Goal: Task Accomplishment & Management: Use online tool/utility

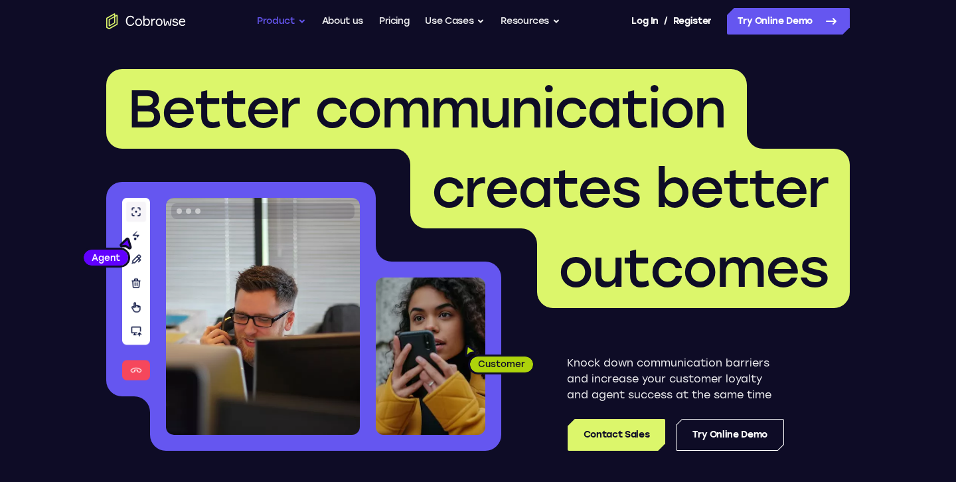
click at [285, 25] on button "Product" at bounding box center [281, 21] width 49 height 27
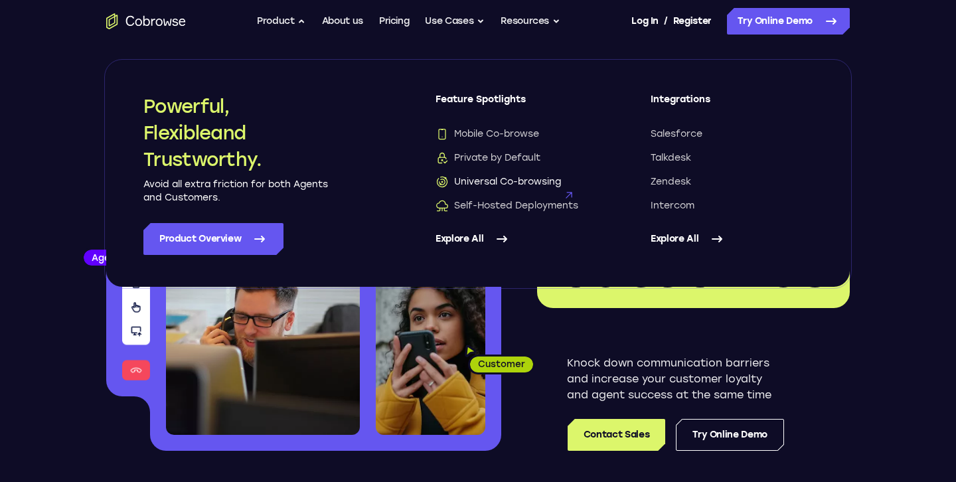
click at [519, 187] on span "Universal Co-browsing" at bounding box center [498, 181] width 125 height 13
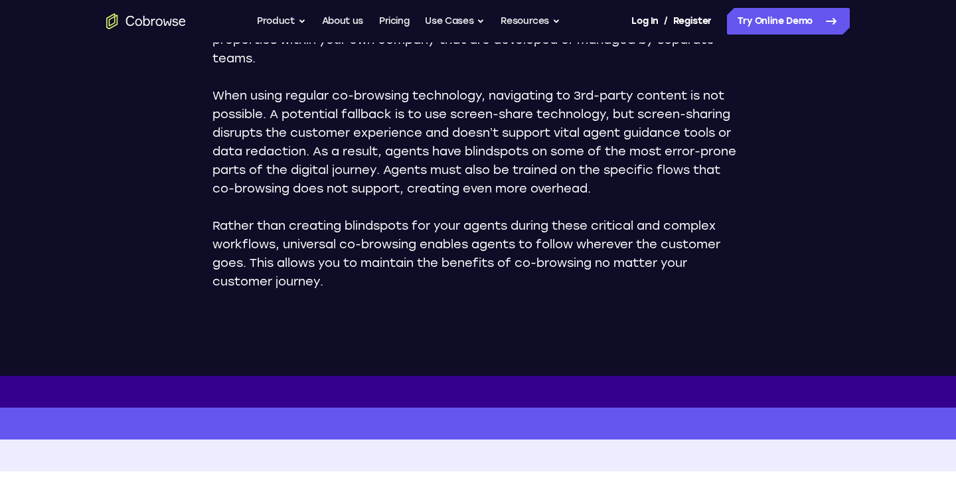
scroll to position [1255, 0]
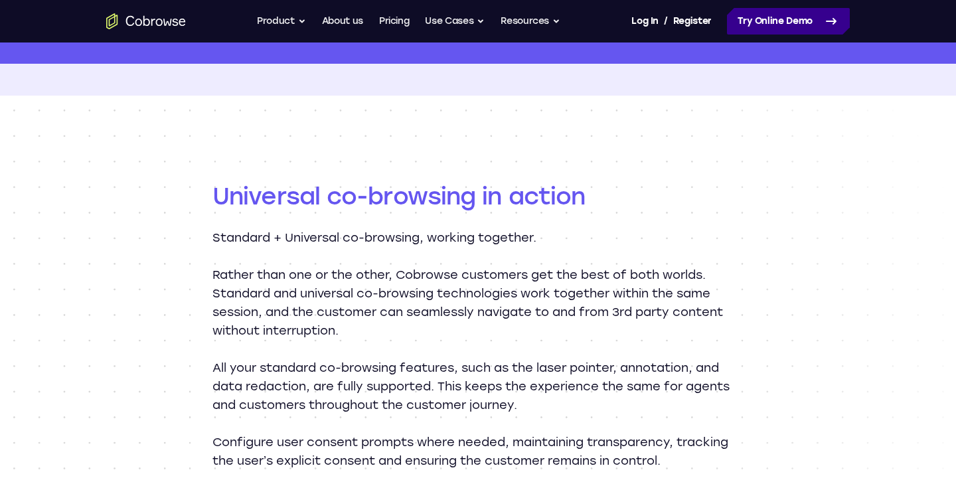
click at [776, 18] on link "Try Online Demo" at bounding box center [788, 21] width 123 height 27
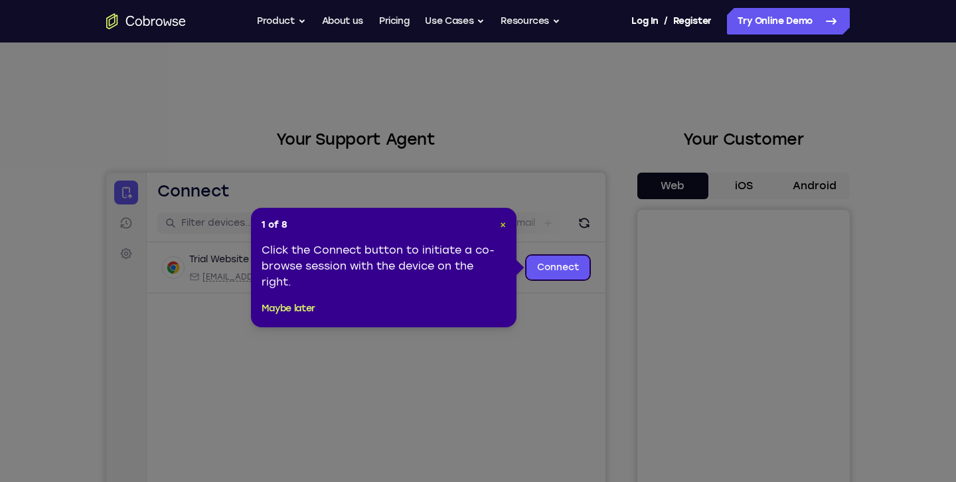
click at [501, 223] on span "×" at bounding box center [503, 224] width 6 height 11
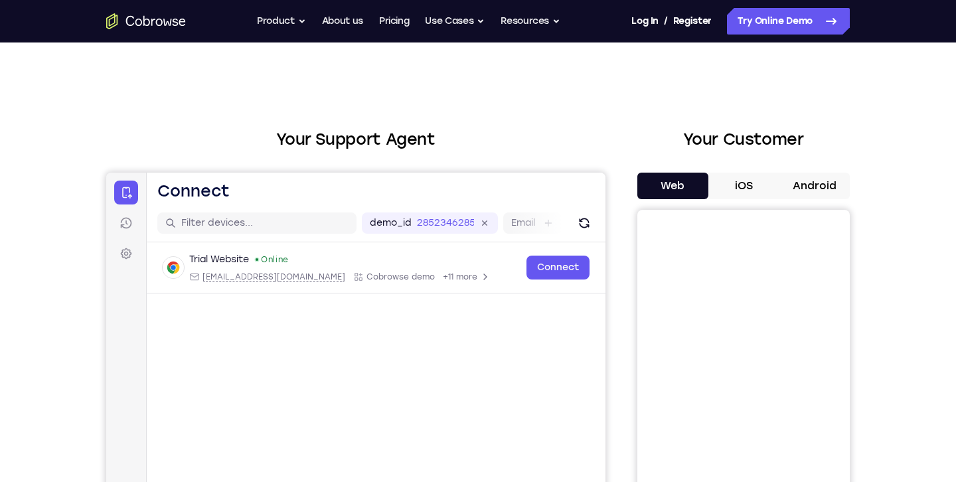
scroll to position [72, 0]
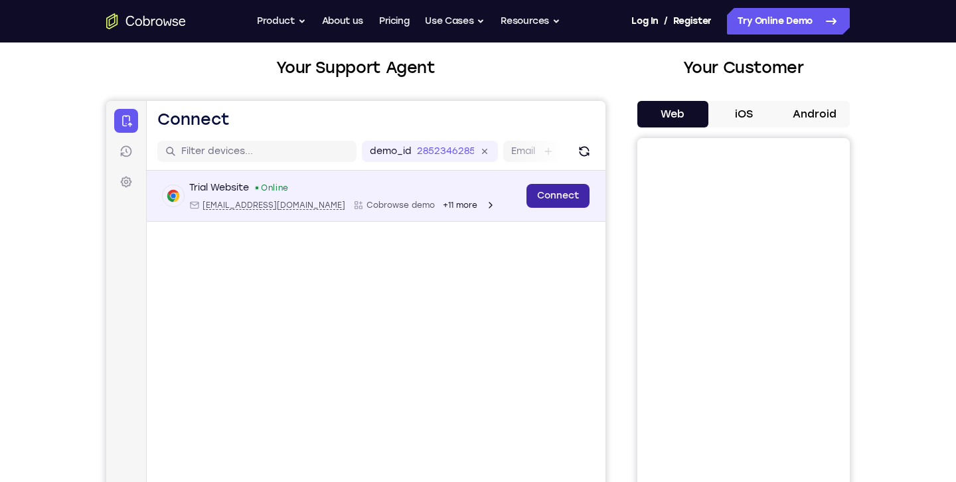
click at [561, 195] on link "Connect" at bounding box center [558, 196] width 63 height 24
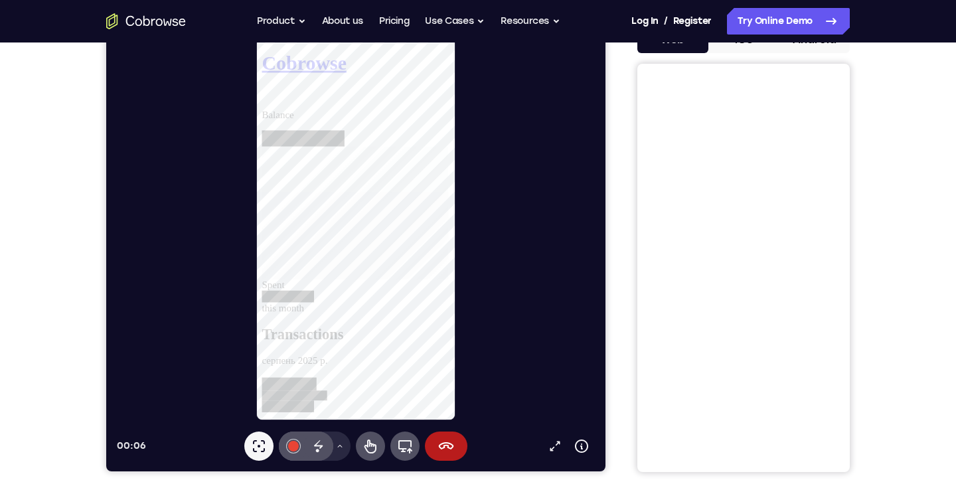
scroll to position [127, 0]
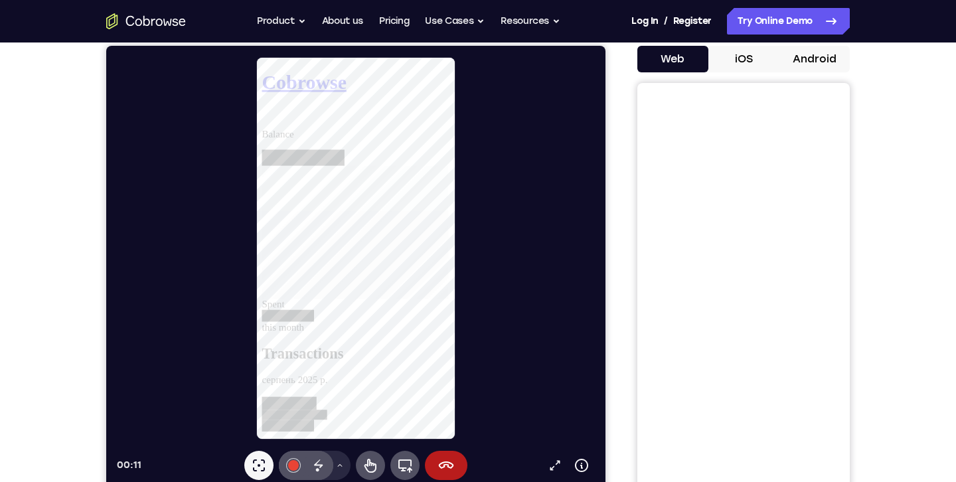
click at [737, 64] on button "iOS" at bounding box center [743, 59] width 71 height 27
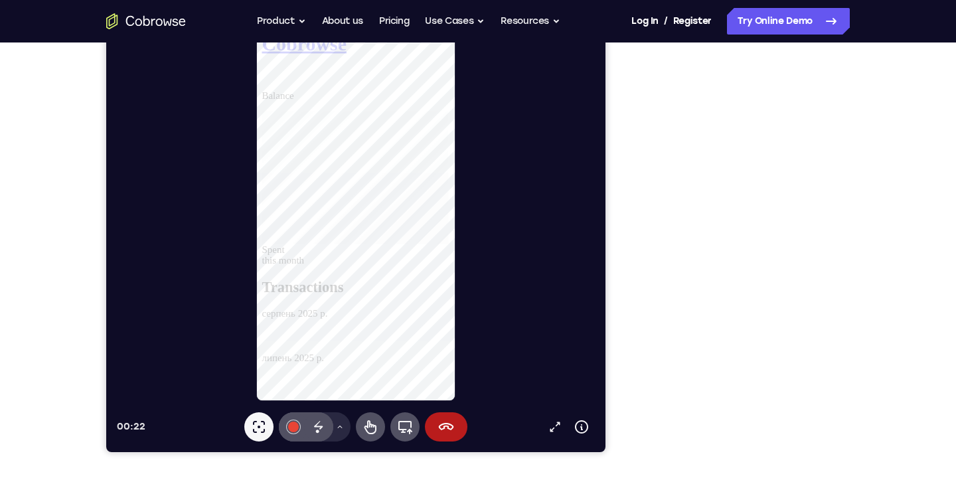
scroll to position [165, 0]
click at [295, 428] on div at bounding box center [293, 427] width 11 height 11
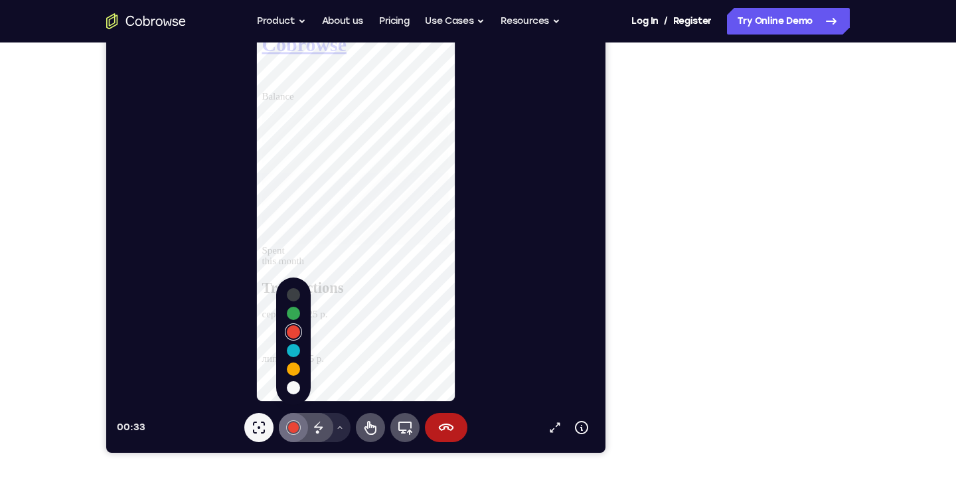
click at [295, 428] on div at bounding box center [293, 427] width 11 height 11
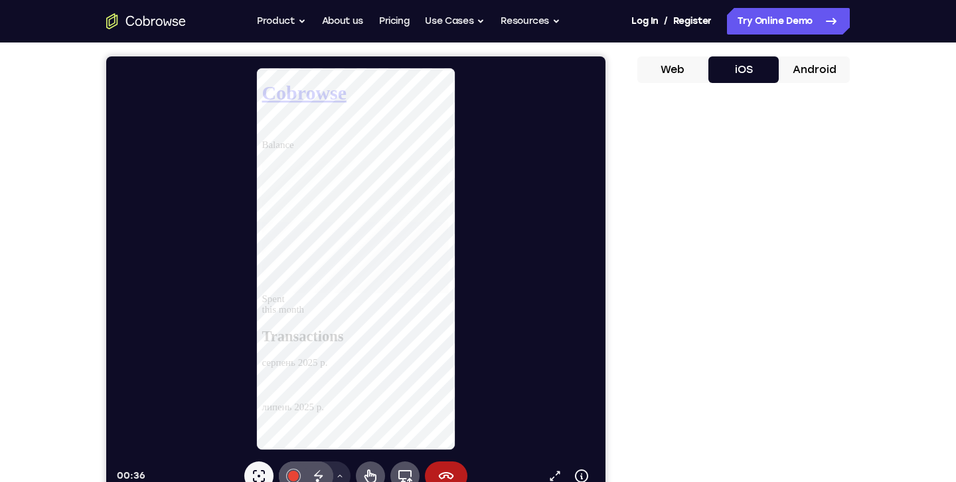
scroll to position [112, 0]
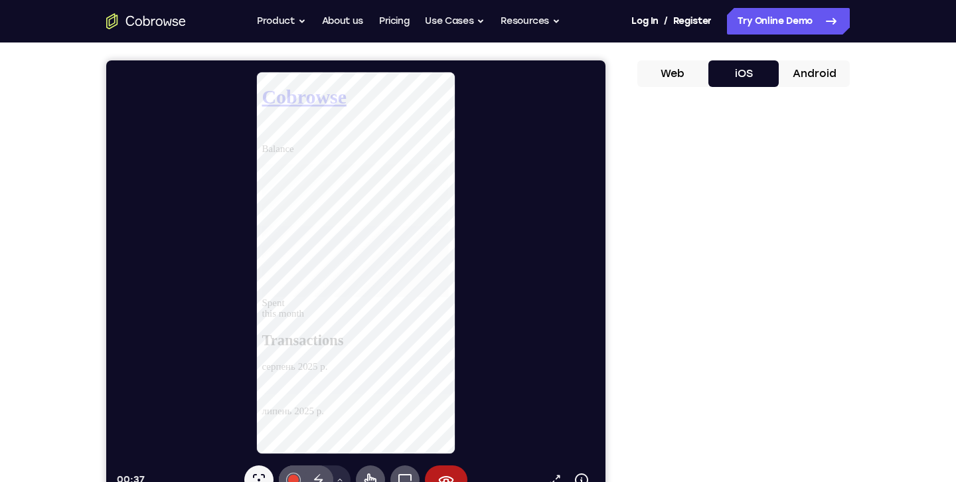
click at [652, 91] on div "Web iOS Android" at bounding box center [743, 283] width 212 height 446
click at [671, 78] on button "Web" at bounding box center [672, 73] width 71 height 27
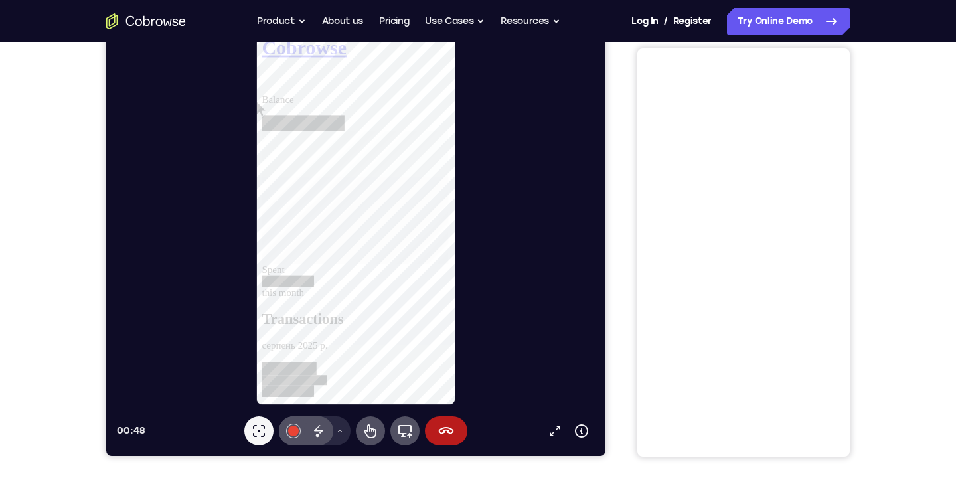
scroll to position [159, 0]
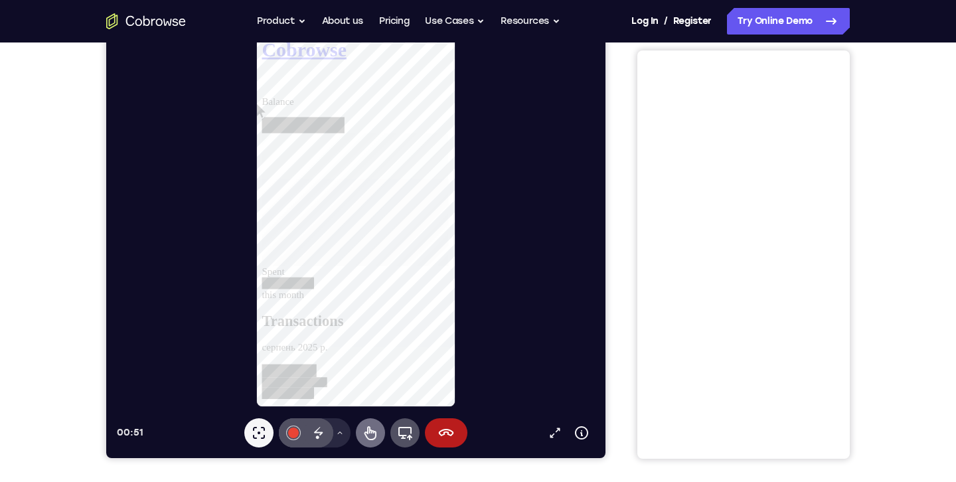
click at [370, 429] on icon at bounding box center [371, 433] width 12 height 14
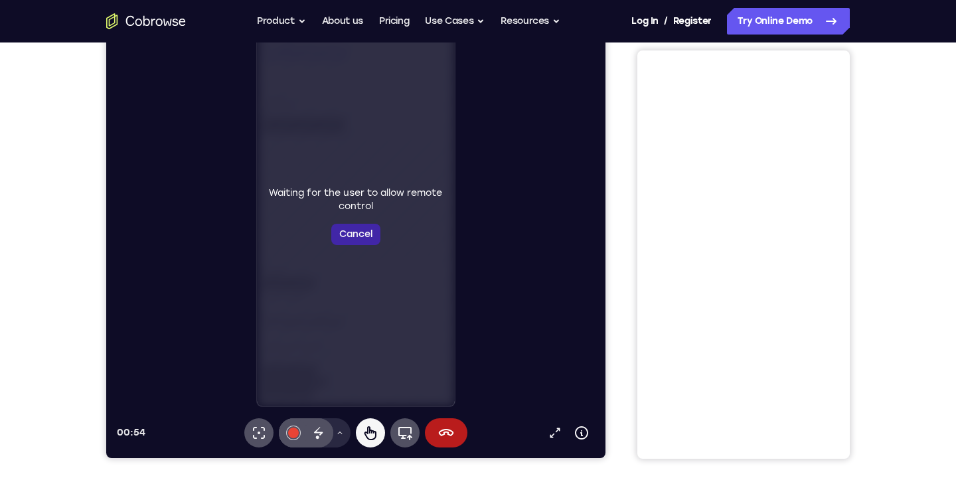
click at [358, 236] on button "Cancel" at bounding box center [355, 234] width 49 height 21
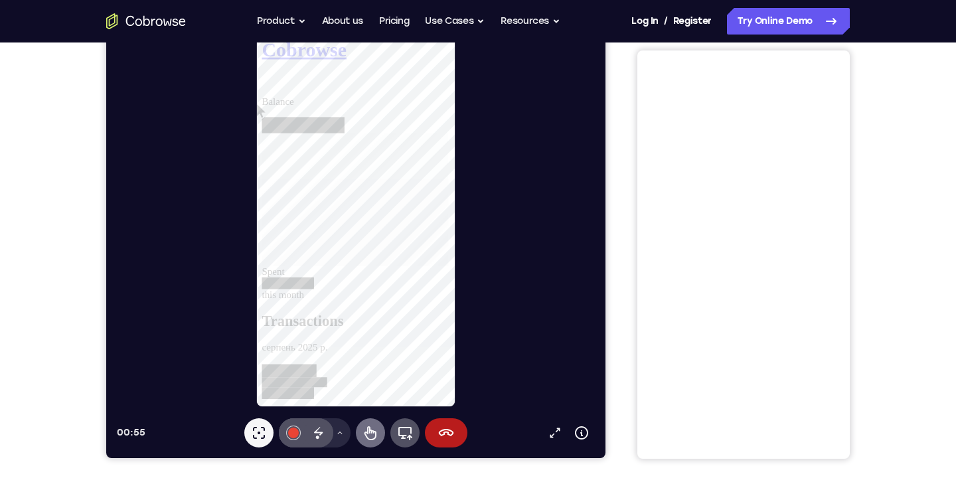
click at [376, 430] on icon at bounding box center [371, 433] width 16 height 16
click at [331, 401] on div at bounding box center [297, 406] width 70 height 11
click at [448, 78] on div at bounding box center [363, 84] width 202 height 12
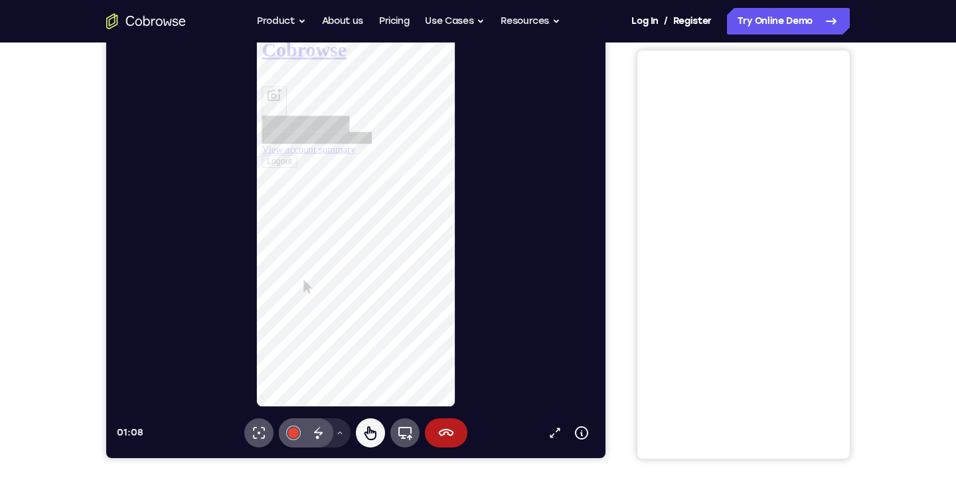
click at [362, 163] on link "View account summary" at bounding box center [312, 156] width 100 height 11
select select "1"
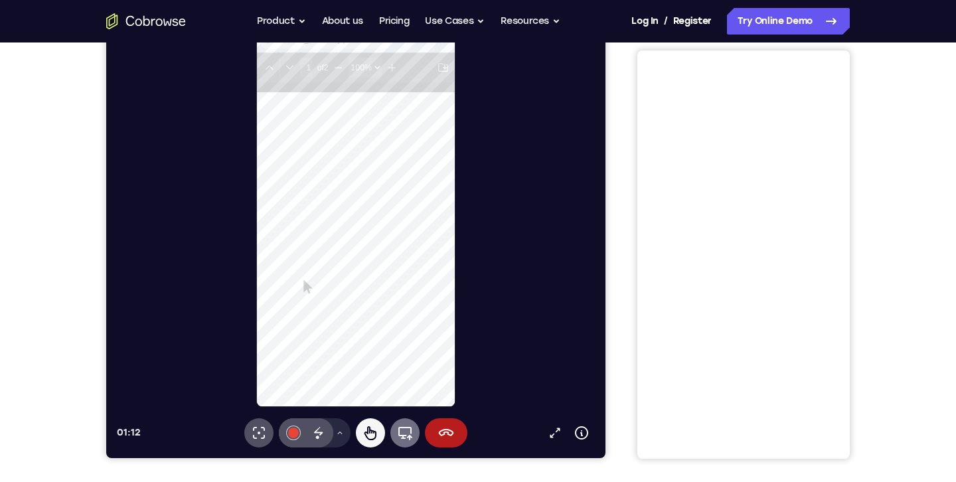
click at [402, 434] on icon at bounding box center [405, 433] width 16 height 16
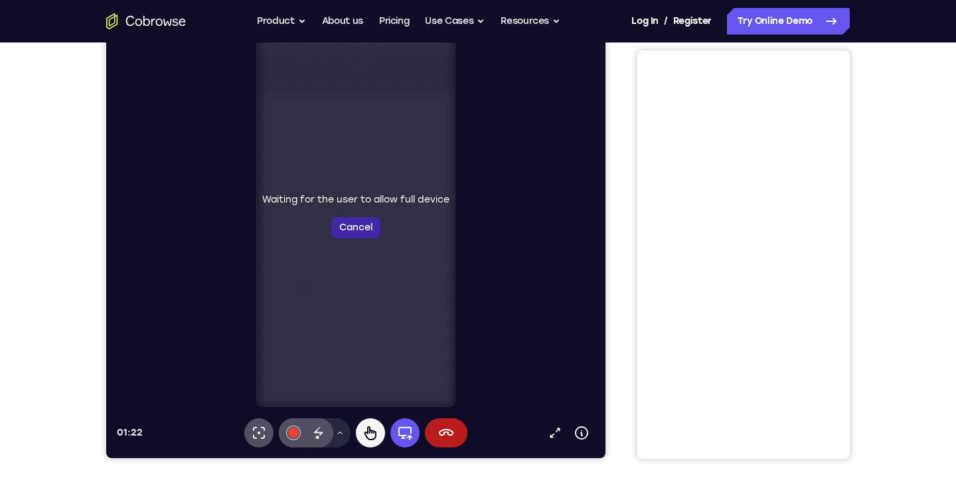
click at [368, 238] on button "Cancel" at bounding box center [355, 227] width 49 height 21
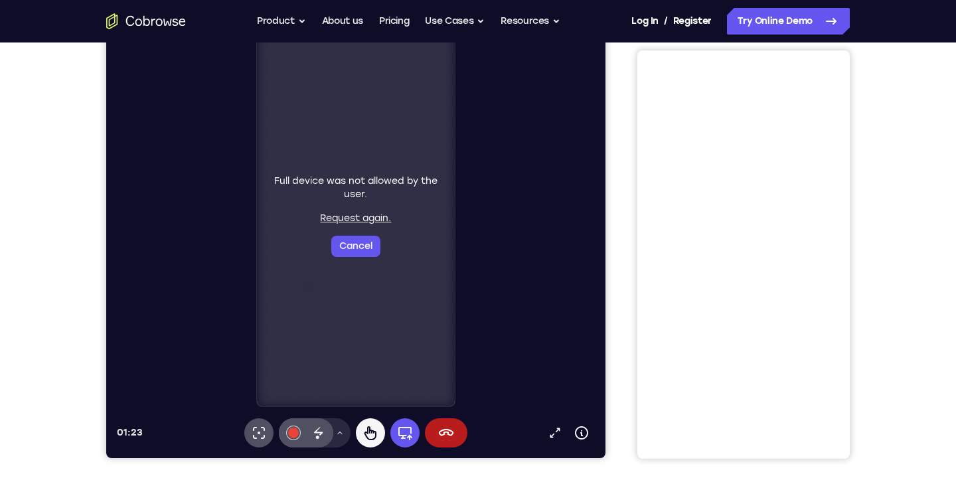
select select "1"
